Goal: Complete application form

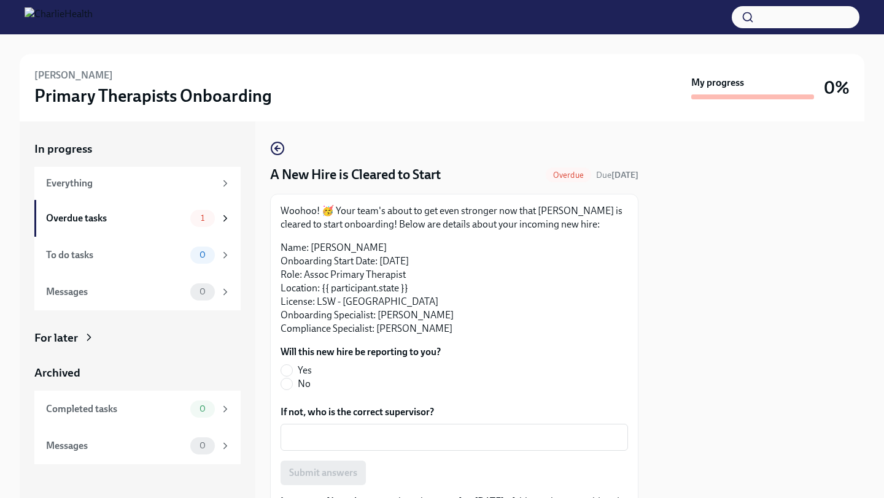
click at [294, 371] on label "Yes" at bounding box center [355, 371] width 150 height 14
click at [292, 371] on input "Yes" at bounding box center [286, 370] width 11 height 11
radio input "true"
click at [319, 471] on span "Submit answers" at bounding box center [323, 473] width 68 height 12
click at [299, 375] on span "Yes" at bounding box center [305, 371] width 14 height 14
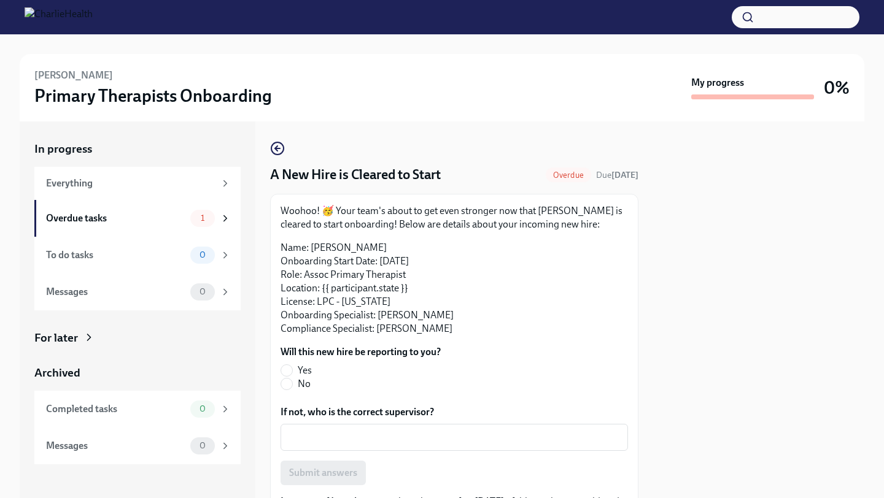
click at [292, 375] on input "Yes" at bounding box center [286, 370] width 11 height 11
radio input "true"
click at [323, 463] on button "Submit answers" at bounding box center [322, 473] width 85 height 25
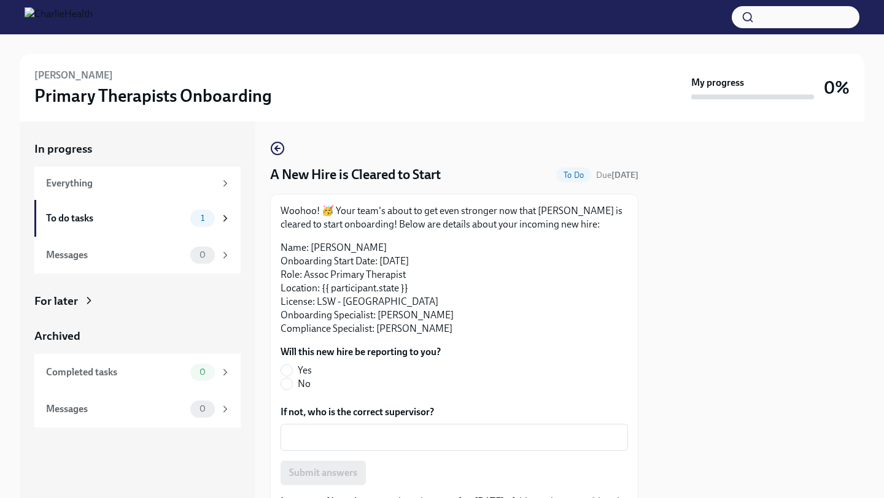
click at [291, 377] on label "Yes" at bounding box center [355, 371] width 150 height 14
click at [291, 376] on input "Yes" at bounding box center [286, 370] width 11 height 11
radio input "true"
click at [326, 476] on span "Submit answers" at bounding box center [323, 473] width 68 height 12
